Goal: Task Accomplishment & Management: Manage account settings

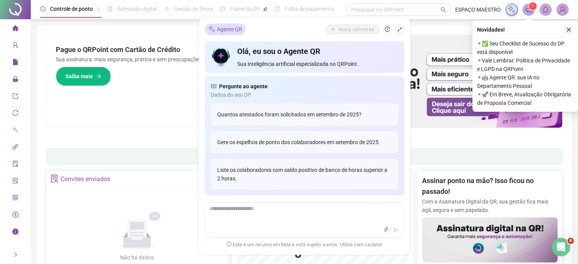
click at [565, 30] on button "button" at bounding box center [568, 29] width 9 height 9
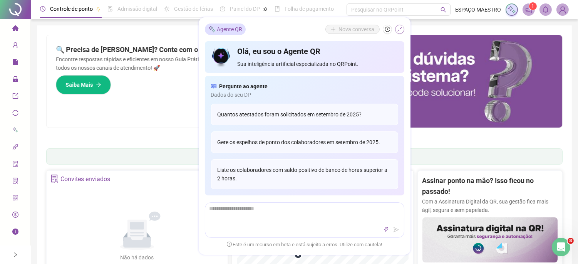
click at [402, 27] on icon "shrink" at bounding box center [399, 29] width 5 height 5
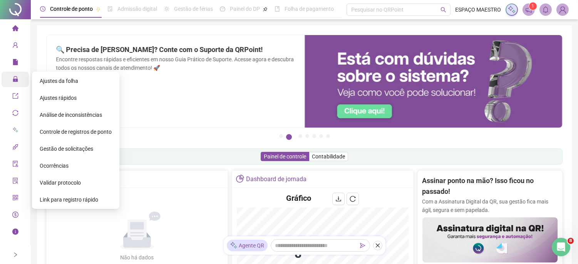
click at [17, 80] on icon "lock" at bounding box center [15, 78] width 5 height 5
click at [71, 81] on span "Ajustes da folha" at bounding box center [59, 81] width 39 height 6
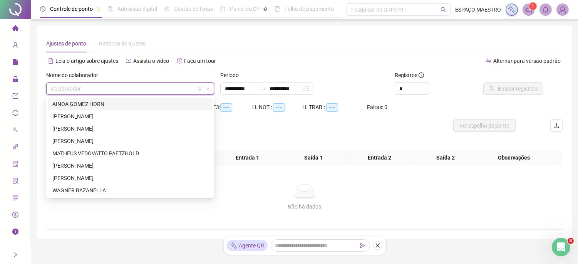
click at [164, 89] on input "search" at bounding box center [127, 89] width 152 height 12
click at [96, 154] on div "MATHEUS VEDOVATTO PAETZHOLD" at bounding box center [130, 153] width 156 height 8
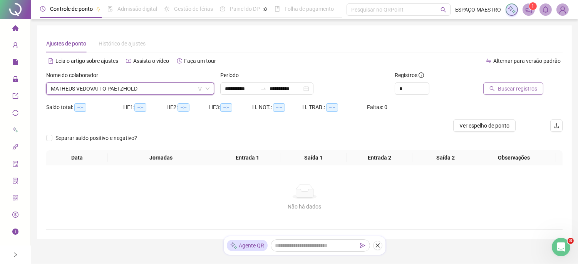
click at [499, 88] on span "Buscar registros" at bounding box center [517, 88] width 39 height 8
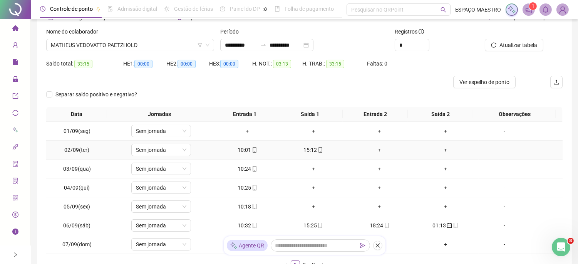
scroll to position [71, 0]
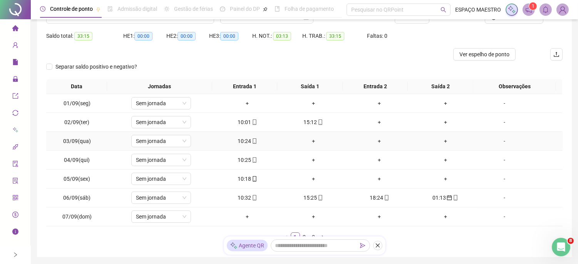
click at [310, 139] on div "+" at bounding box center [313, 141] width 60 height 8
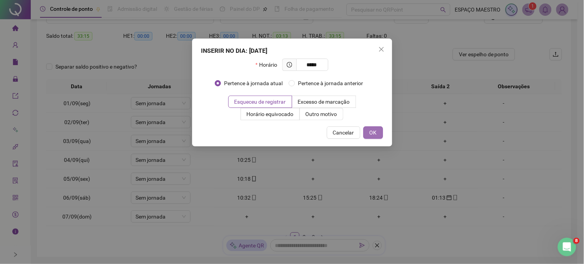
type input "*****"
click at [381, 131] on button "OK" at bounding box center [374, 132] width 20 height 12
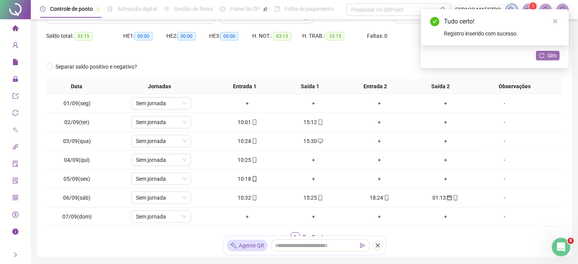
click at [548, 56] on span "Sim" at bounding box center [552, 55] width 9 height 8
click at [310, 158] on div "+" at bounding box center [313, 160] width 60 height 8
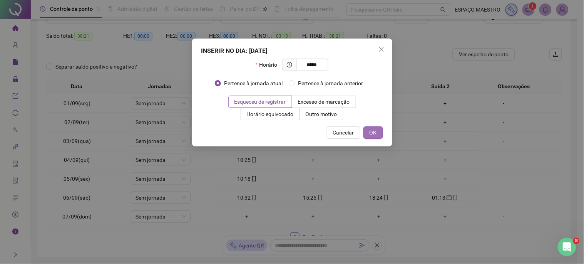
type input "*****"
click at [379, 135] on button "OK" at bounding box center [374, 132] width 20 height 12
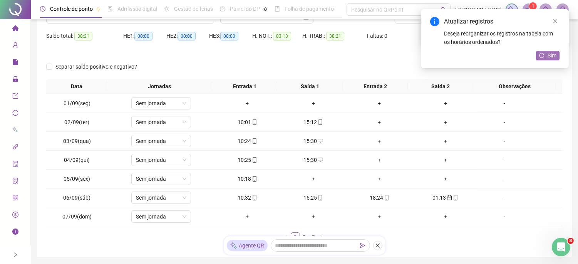
click at [551, 55] on span "Sim" at bounding box center [552, 55] width 9 height 8
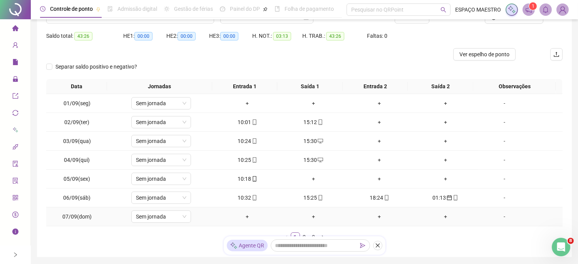
scroll to position [116, 0]
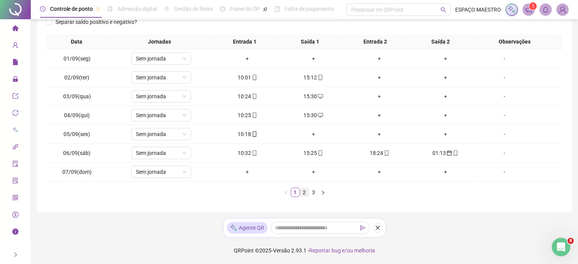
click at [303, 194] on link "2" at bounding box center [304, 192] width 8 height 8
click at [309, 76] on div "+" at bounding box center [313, 77] width 60 height 8
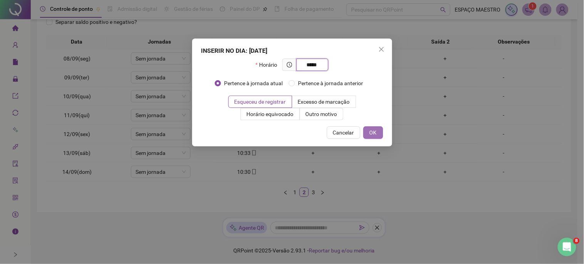
type input "*****"
click at [375, 134] on span "OK" at bounding box center [373, 132] width 7 height 8
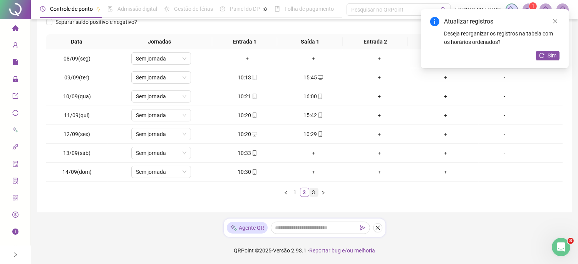
click at [313, 193] on link "3" at bounding box center [314, 192] width 8 height 8
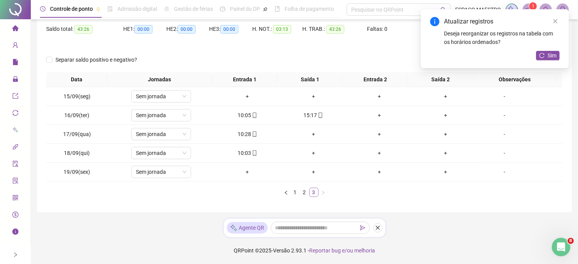
scroll to position [78, 0]
click at [304, 189] on link "2" at bounding box center [304, 192] width 8 height 8
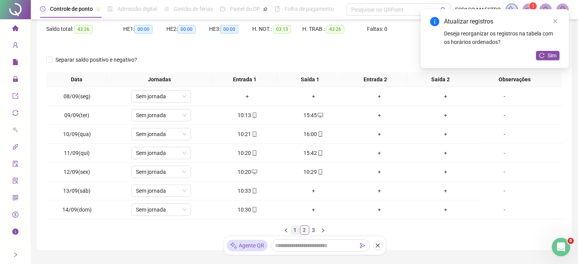
click at [295, 232] on link "1" at bounding box center [295, 230] width 8 height 8
click at [245, 209] on div "+" at bounding box center [247, 209] width 60 height 8
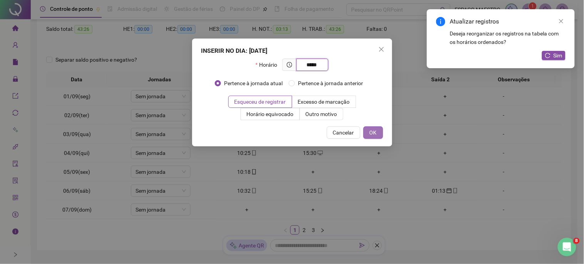
type input "*****"
click at [377, 133] on button "OK" at bounding box center [374, 132] width 20 height 12
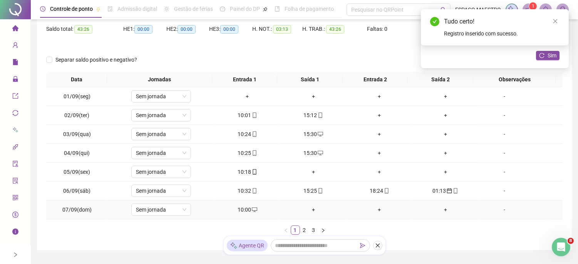
click at [311, 210] on div "+" at bounding box center [313, 209] width 60 height 8
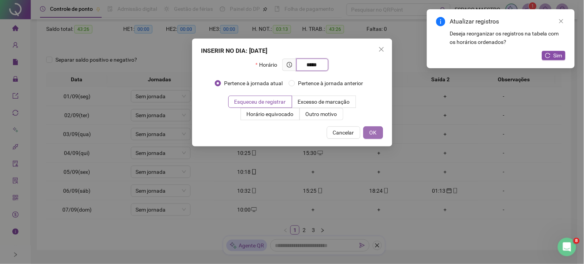
type input "*****"
click at [374, 136] on span "OK" at bounding box center [373, 132] width 7 height 8
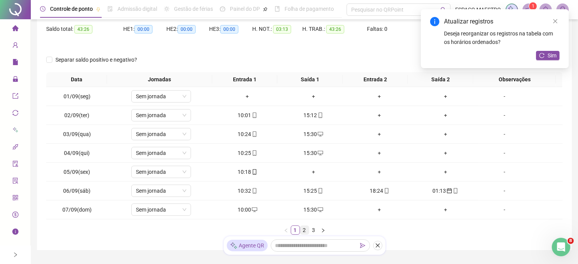
click at [303, 230] on link "2" at bounding box center [304, 230] width 8 height 8
click at [295, 228] on link "1" at bounding box center [295, 230] width 8 height 8
click at [303, 229] on link "2" at bounding box center [304, 230] width 8 height 8
click at [314, 229] on link "3" at bounding box center [314, 230] width 8 height 8
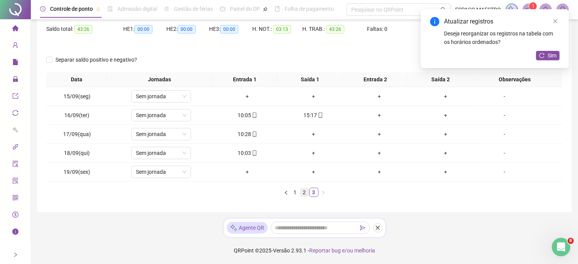
click at [303, 193] on link "2" at bounding box center [304, 192] width 8 height 8
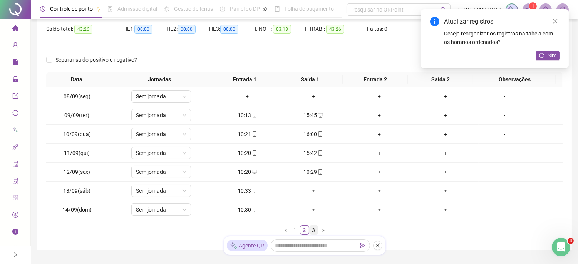
click at [315, 229] on link "3" at bounding box center [314, 230] width 8 height 8
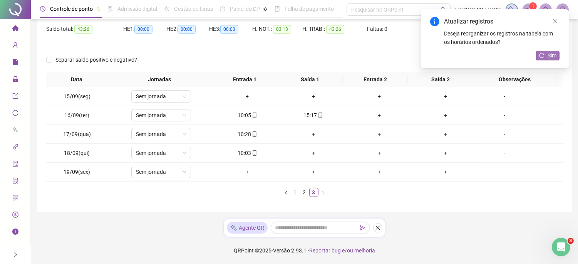
click at [548, 56] on span "Sim" at bounding box center [552, 55] width 9 height 8
